Goal: Check status: Check status

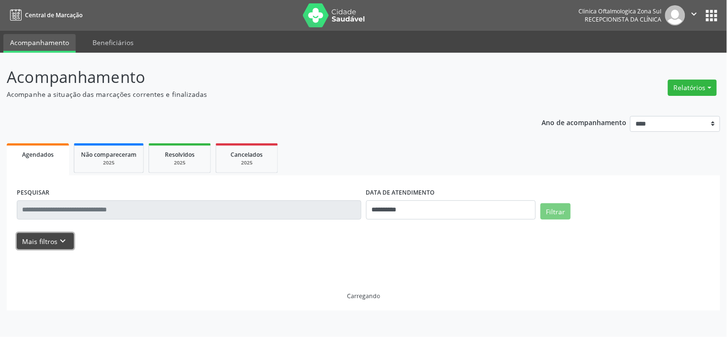
click at [36, 244] on button "Mais filtros keyboard_arrow_down" at bounding box center [45, 241] width 57 height 17
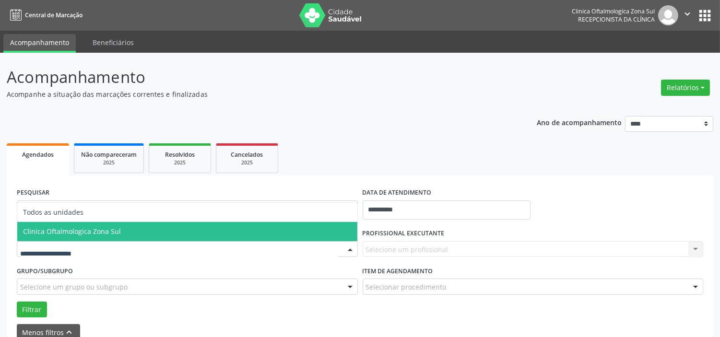
click at [86, 233] on span "Clinica Oftalmologica Zona Sul" at bounding box center [72, 231] width 98 height 9
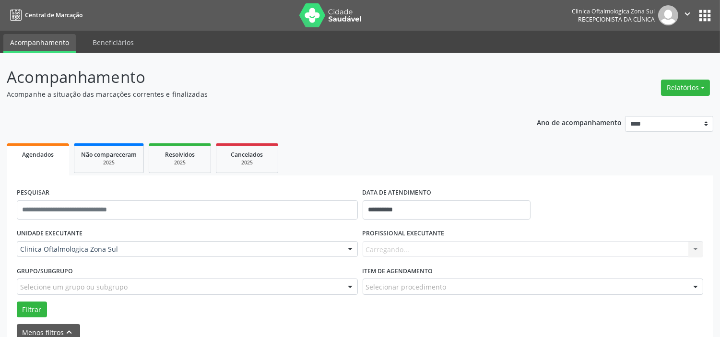
click at [101, 281] on div "Selecione um grupo ou subgrupo" at bounding box center [187, 287] width 341 height 16
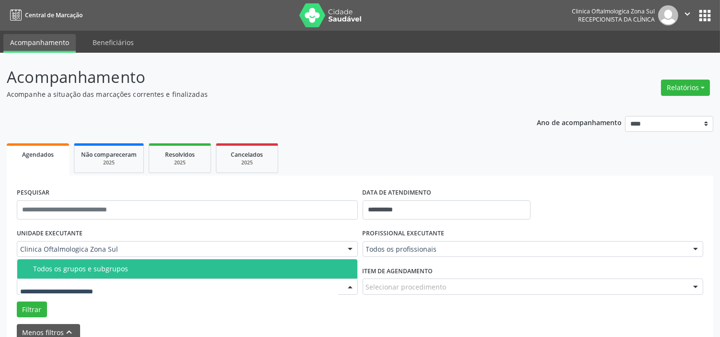
click at [108, 269] on div "Todos os grupos e subgrupos" at bounding box center [192, 269] width 318 height 8
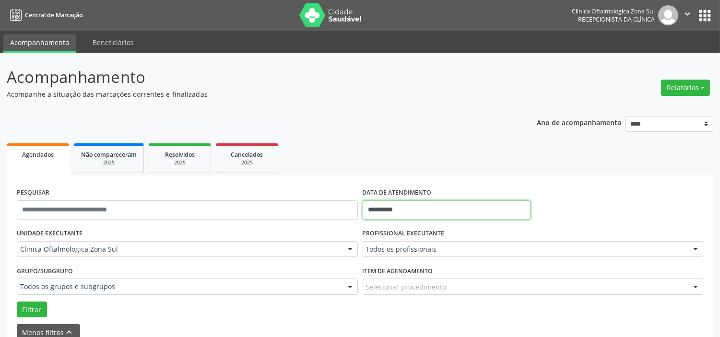
click at [453, 202] on input "**********" at bounding box center [446, 209] width 168 height 19
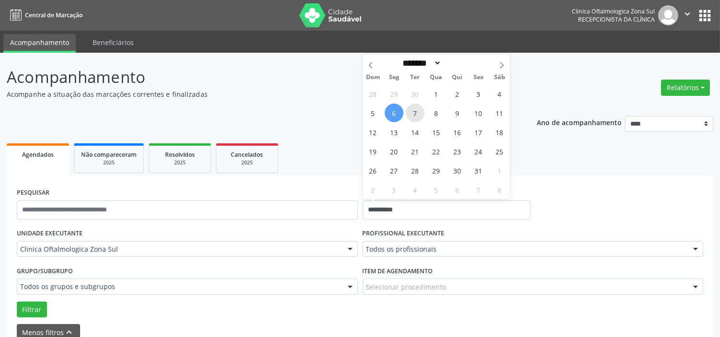
click at [418, 118] on span "7" at bounding box center [415, 113] width 19 height 19
type input "**********"
click at [418, 118] on span "7" at bounding box center [415, 113] width 19 height 19
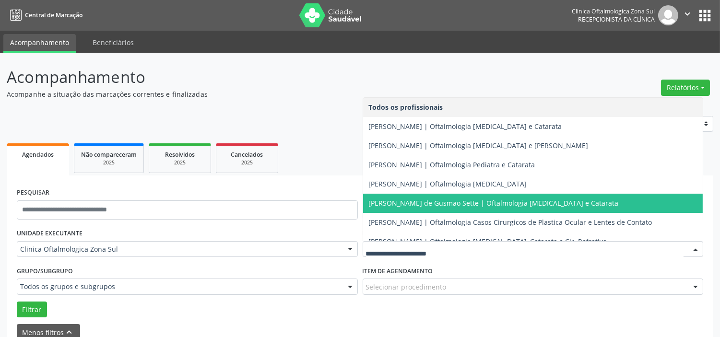
scroll to position [87, 0]
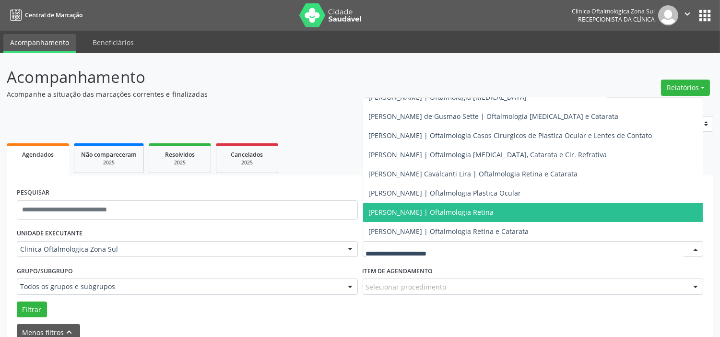
click at [409, 213] on span "[PERSON_NAME] | Oftalmologia Retina" at bounding box center [431, 212] width 125 height 9
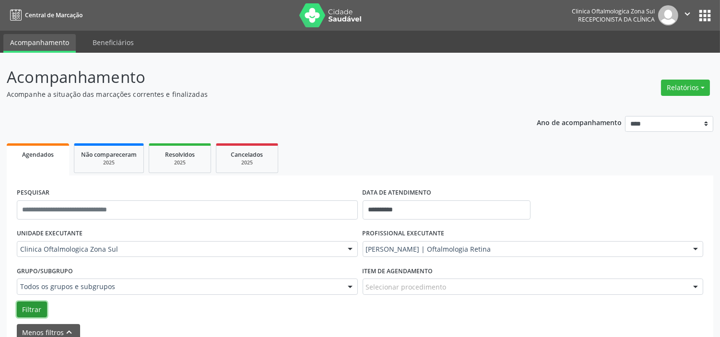
click at [26, 307] on button "Filtrar" at bounding box center [32, 310] width 30 height 16
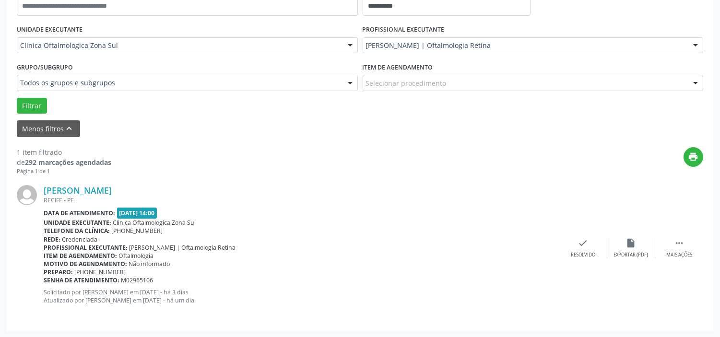
scroll to position [0, 0]
